Goal: Transaction & Acquisition: Subscribe to service/newsletter

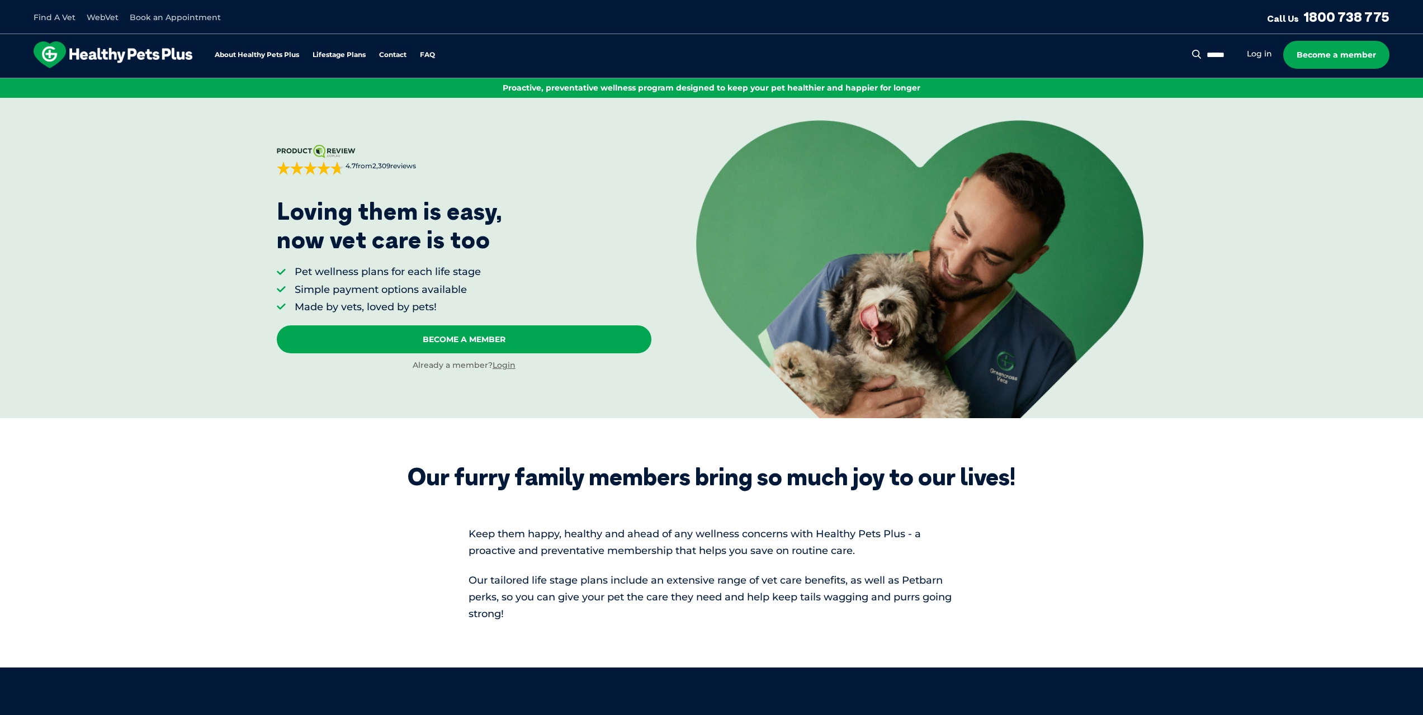
scroll to position [168, 0]
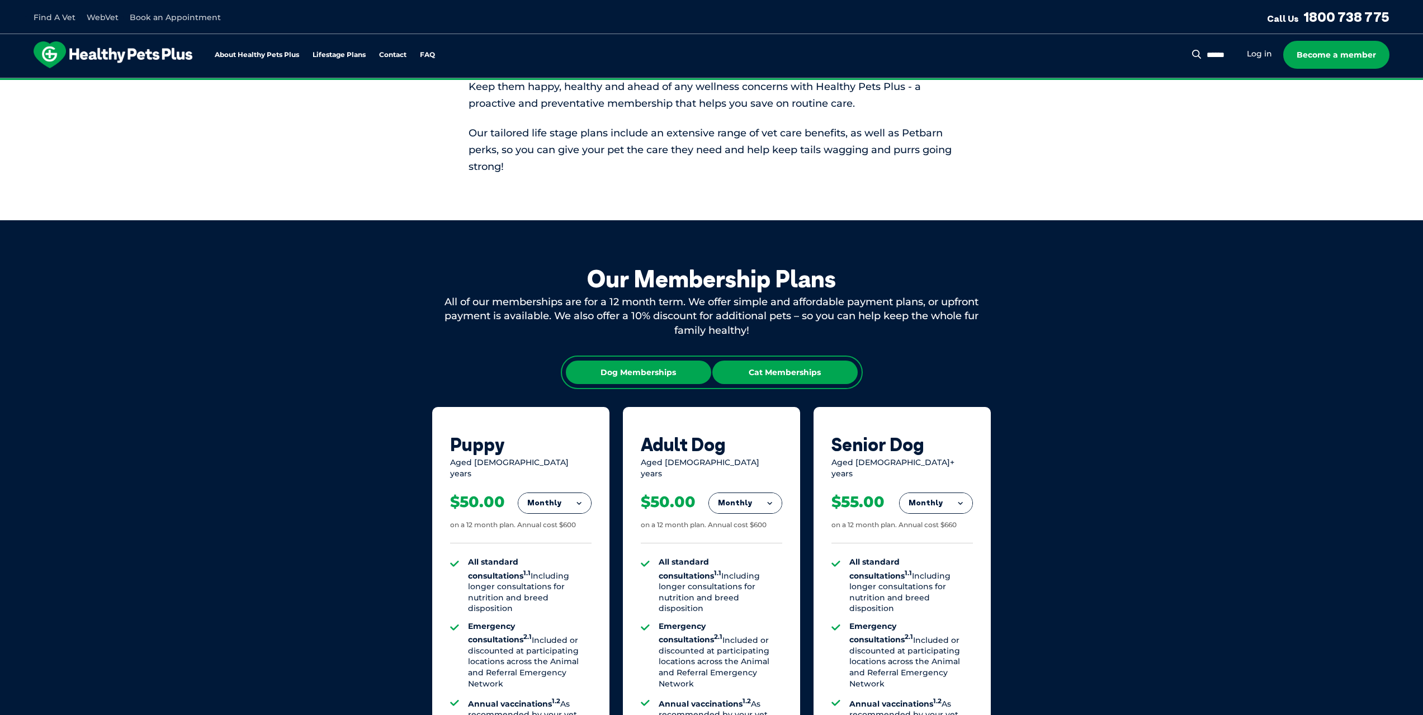
click at [809, 361] on div "Cat Memberships" at bounding box center [784, 372] width 145 height 23
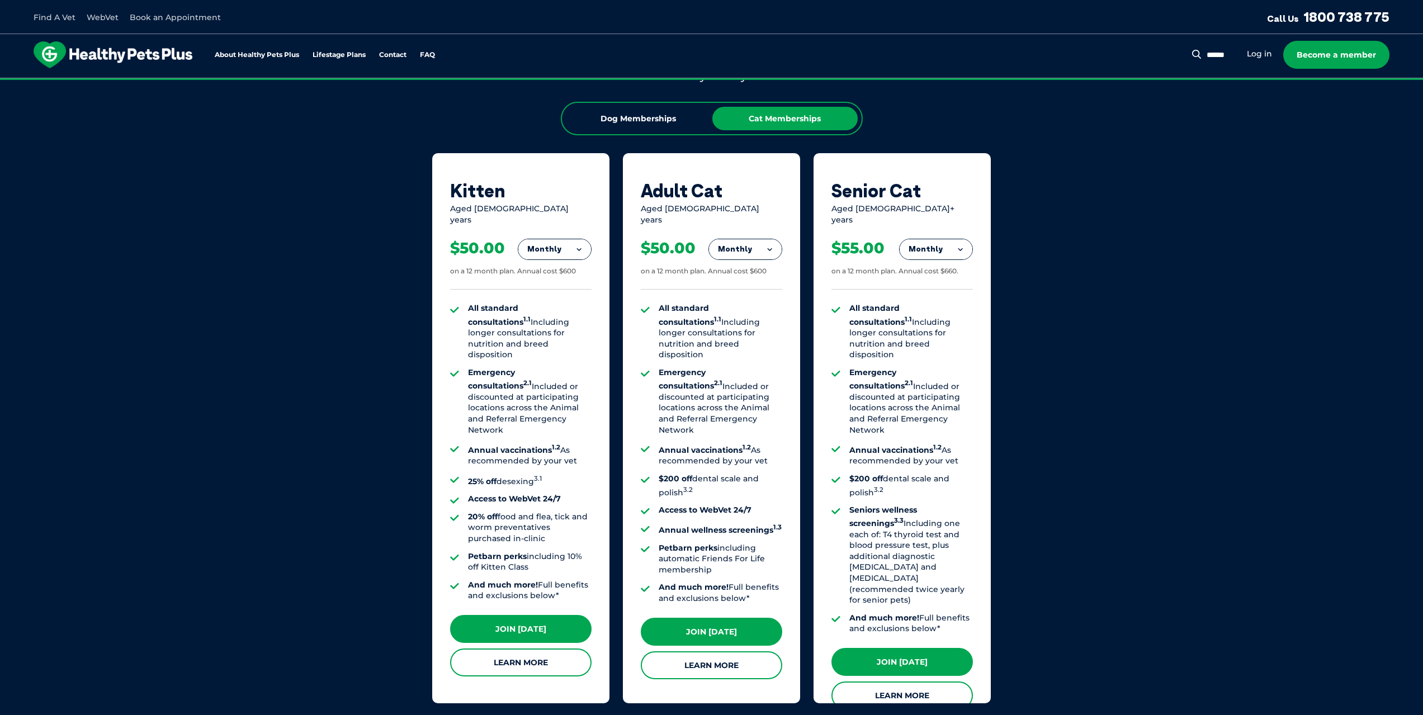
scroll to position [783, 0]
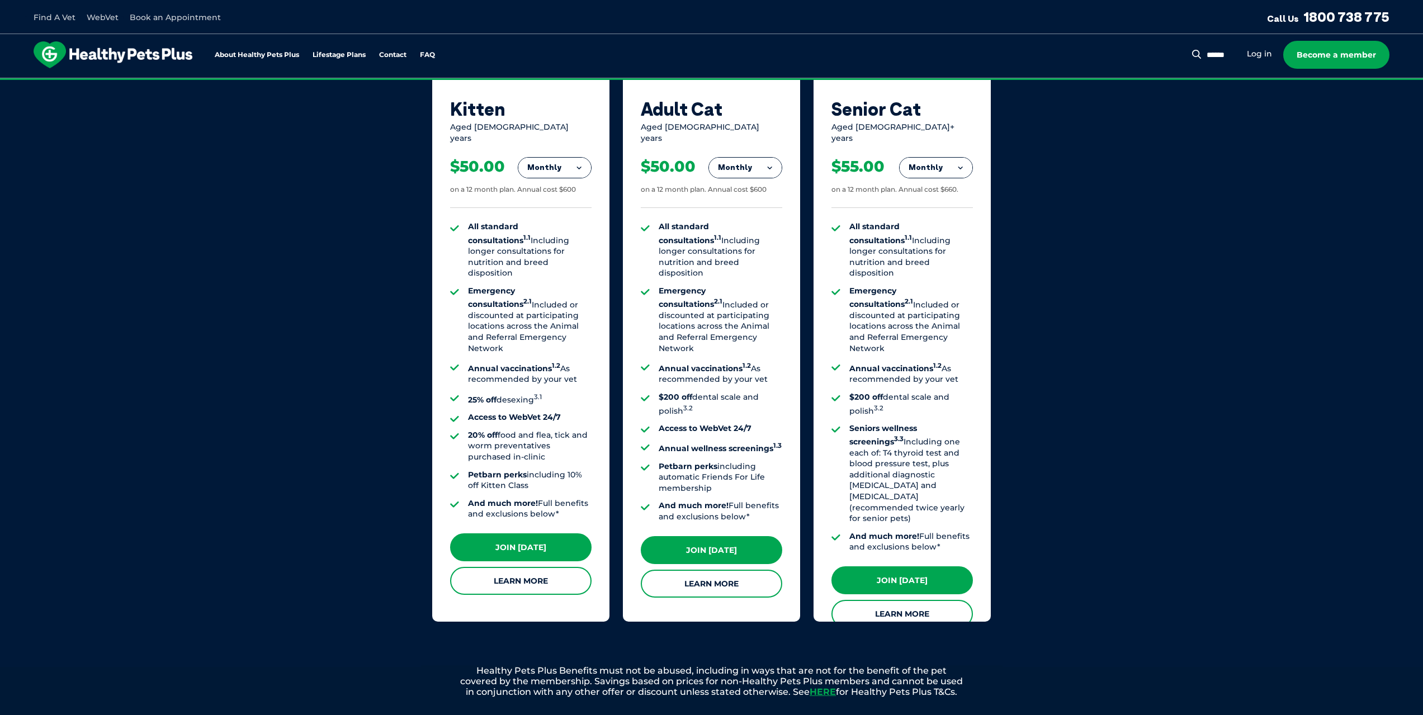
click at [757, 158] on button "Monthly" at bounding box center [745, 168] width 73 height 20
click at [752, 234] on li "Yearly" at bounding box center [745, 244] width 73 height 26
click at [772, 165] on button "Yearly" at bounding box center [745, 168] width 73 height 20
click at [757, 183] on li "Fortnightly" at bounding box center [745, 191] width 73 height 27
click at [748, 158] on button "Fortnightly" at bounding box center [742, 168] width 79 height 20
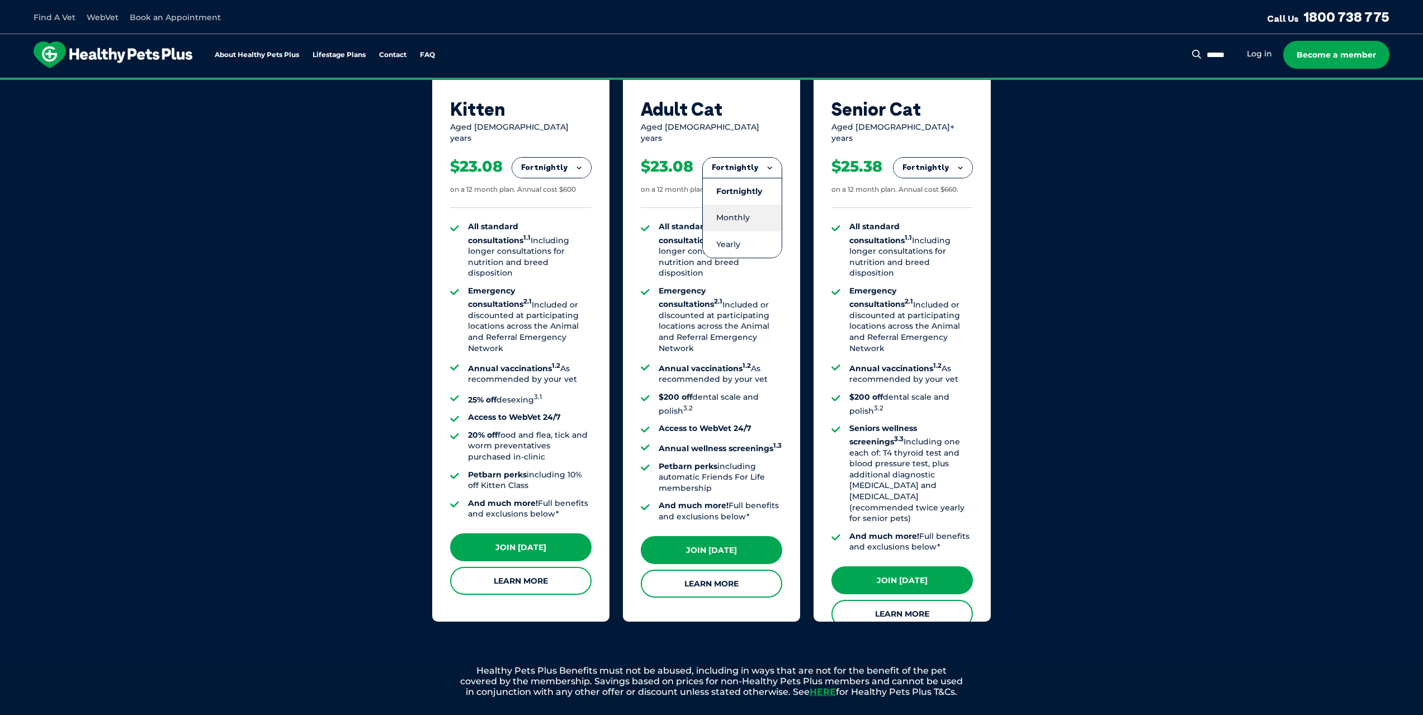
click at [740, 205] on li "Monthly" at bounding box center [742, 218] width 79 height 26
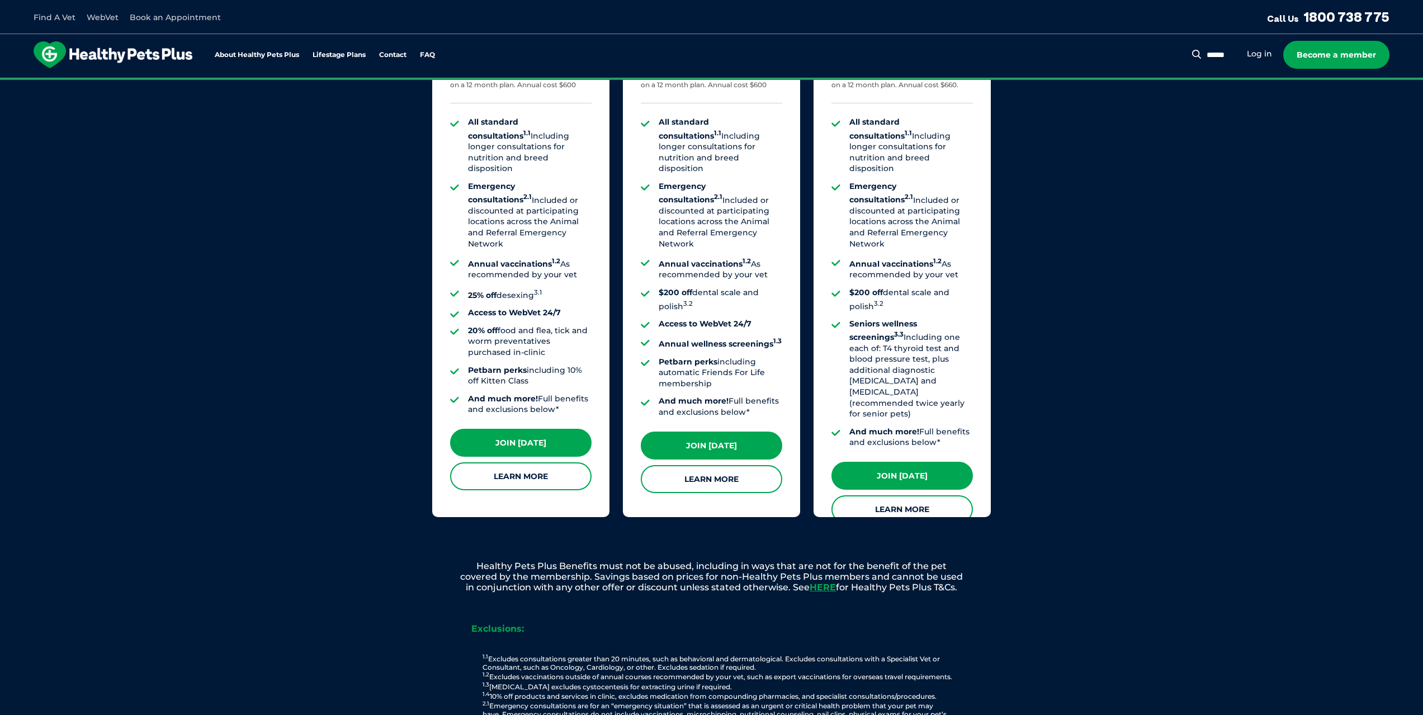
scroll to position [1006, 0]
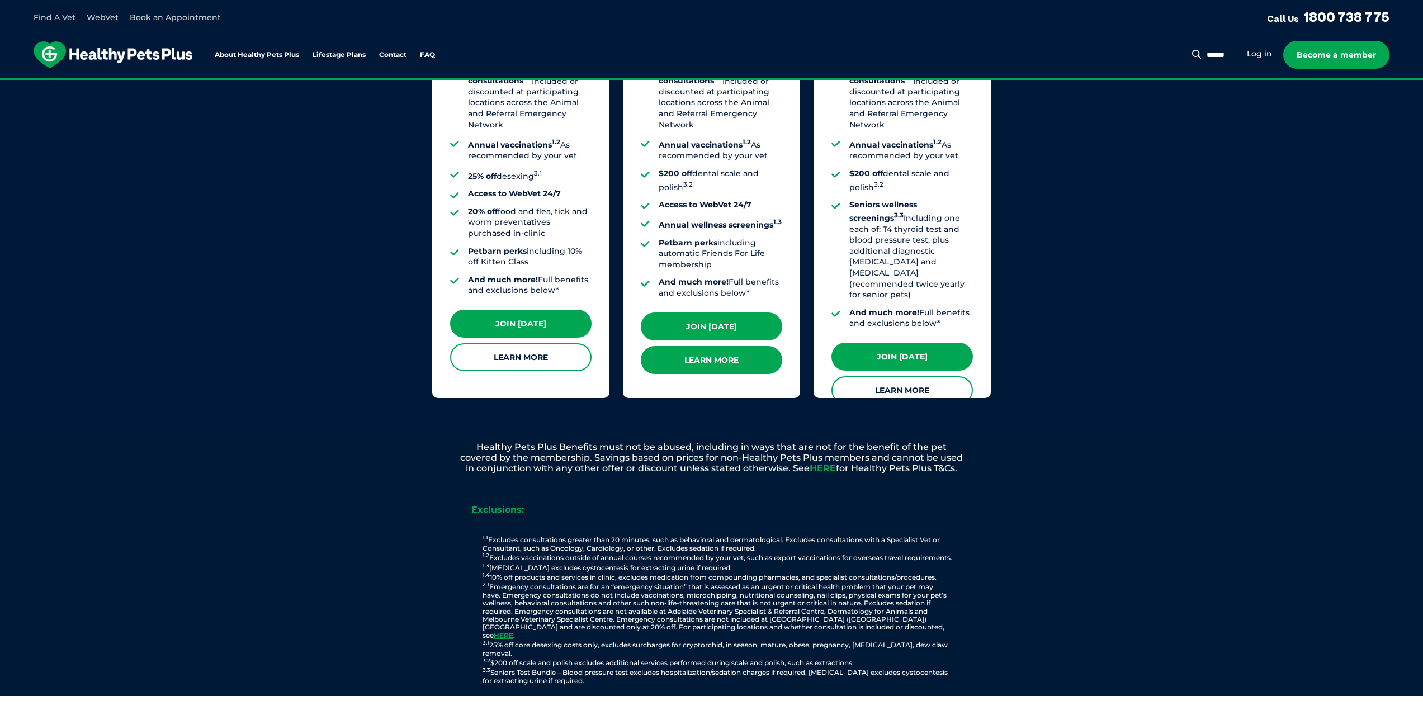
click at [702, 346] on link "Learn More" at bounding box center [711, 360] width 141 height 28
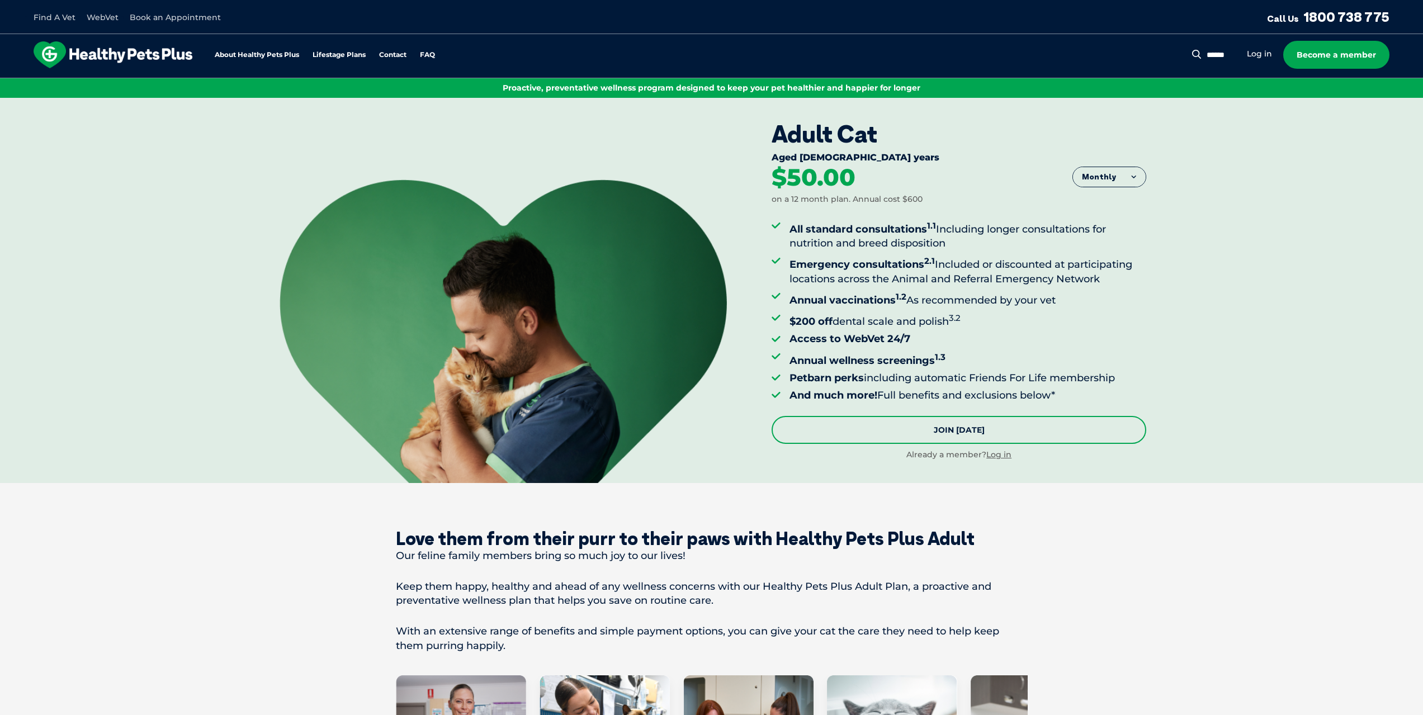
click at [987, 432] on link "Join [DATE]" at bounding box center [959, 430] width 375 height 28
